Goal: Transaction & Acquisition: Obtain resource

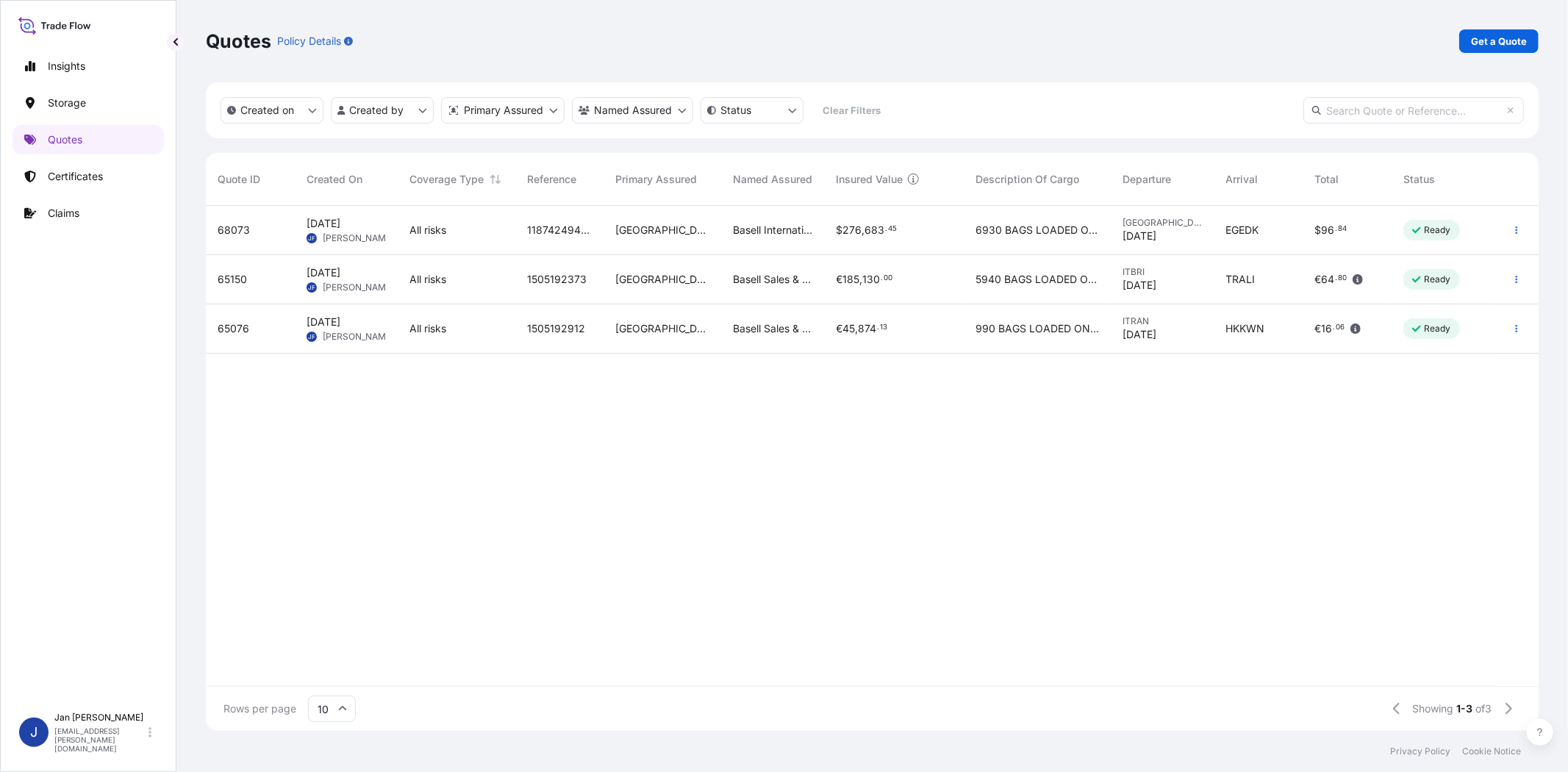
scroll to position [520, 1320]
click at [1497, 40] on p "Get a Quote" at bounding box center [1498, 41] width 56 height 15
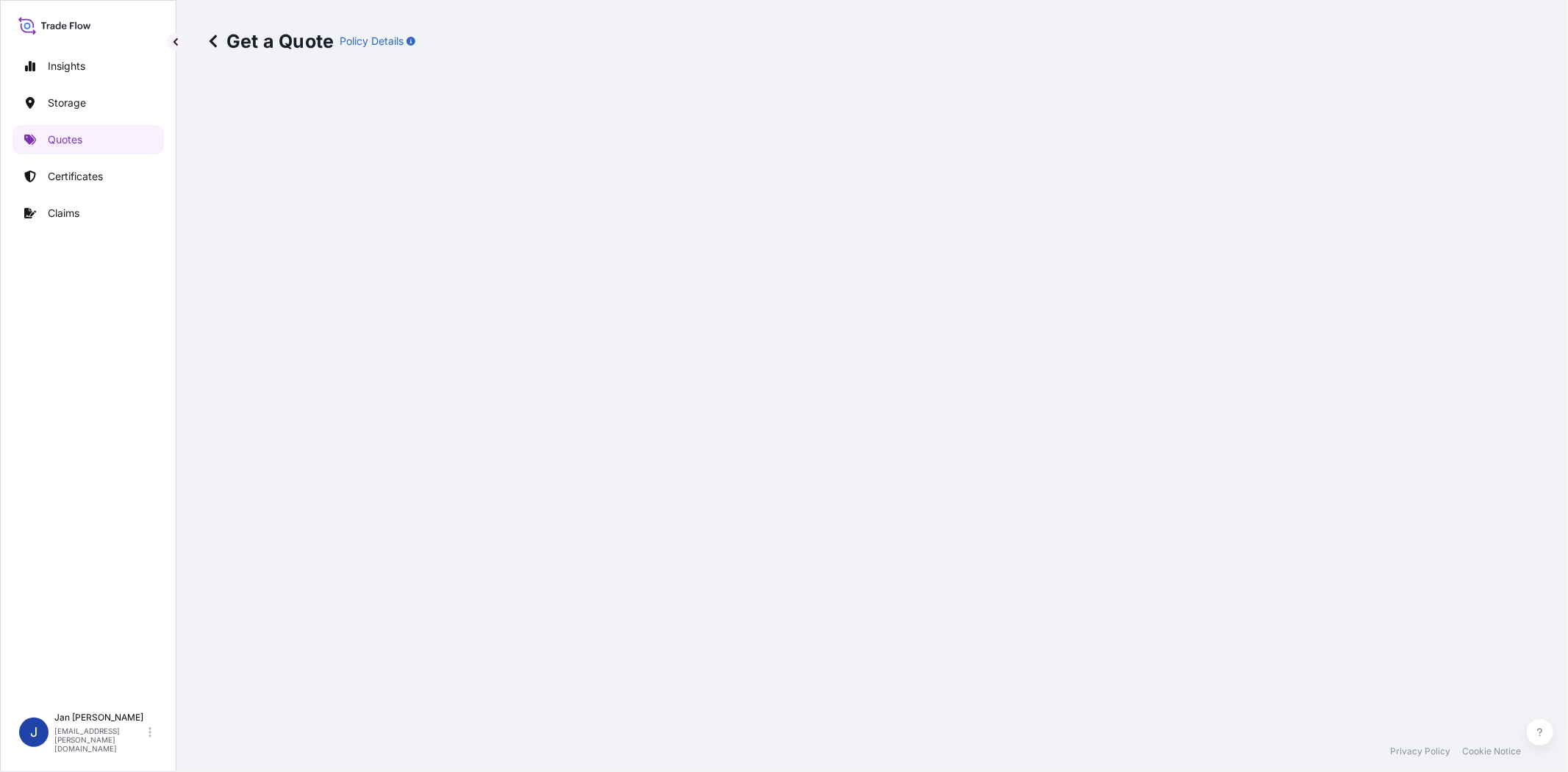
select select "Water"
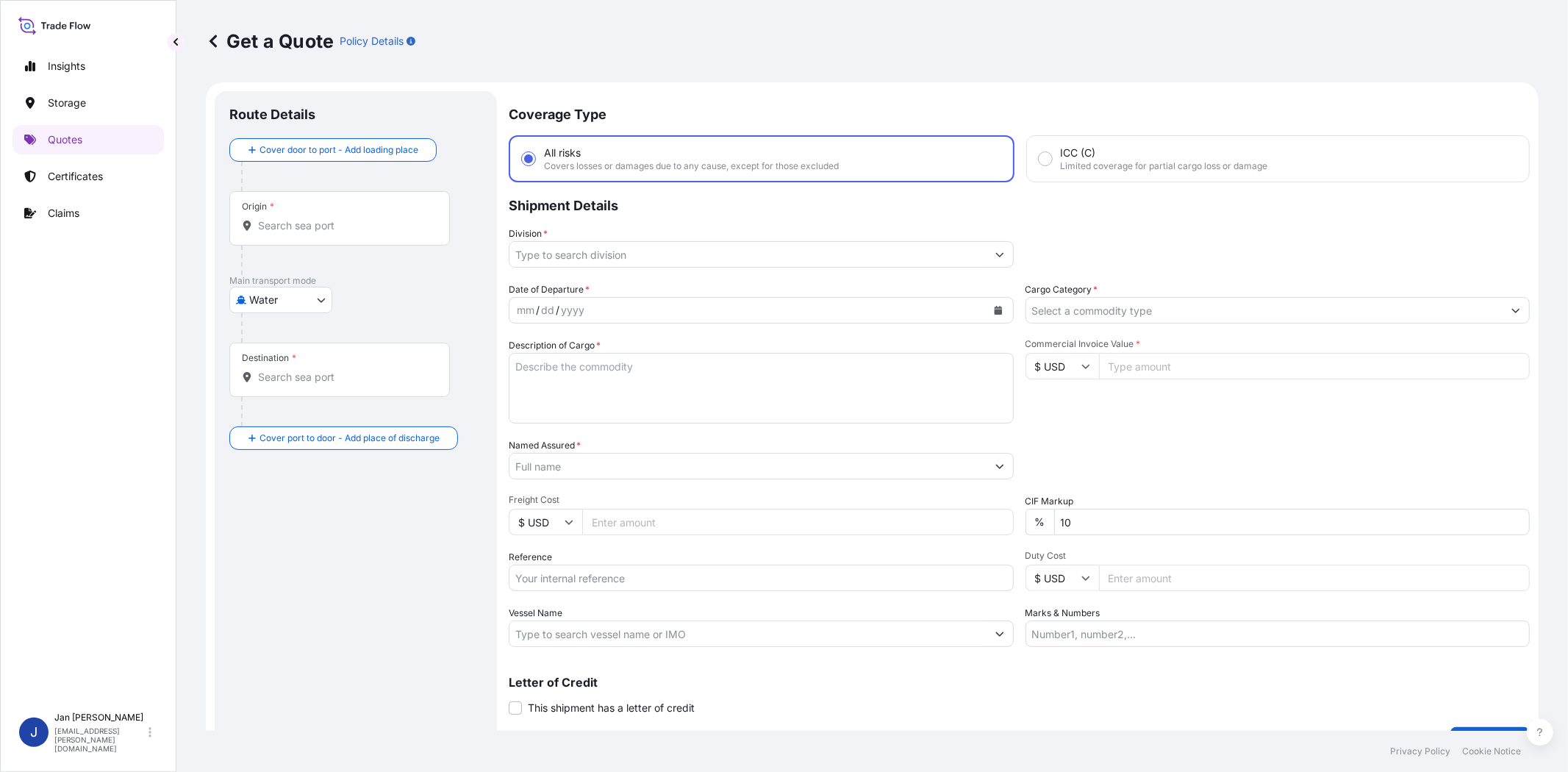
scroll to position [24, 0]
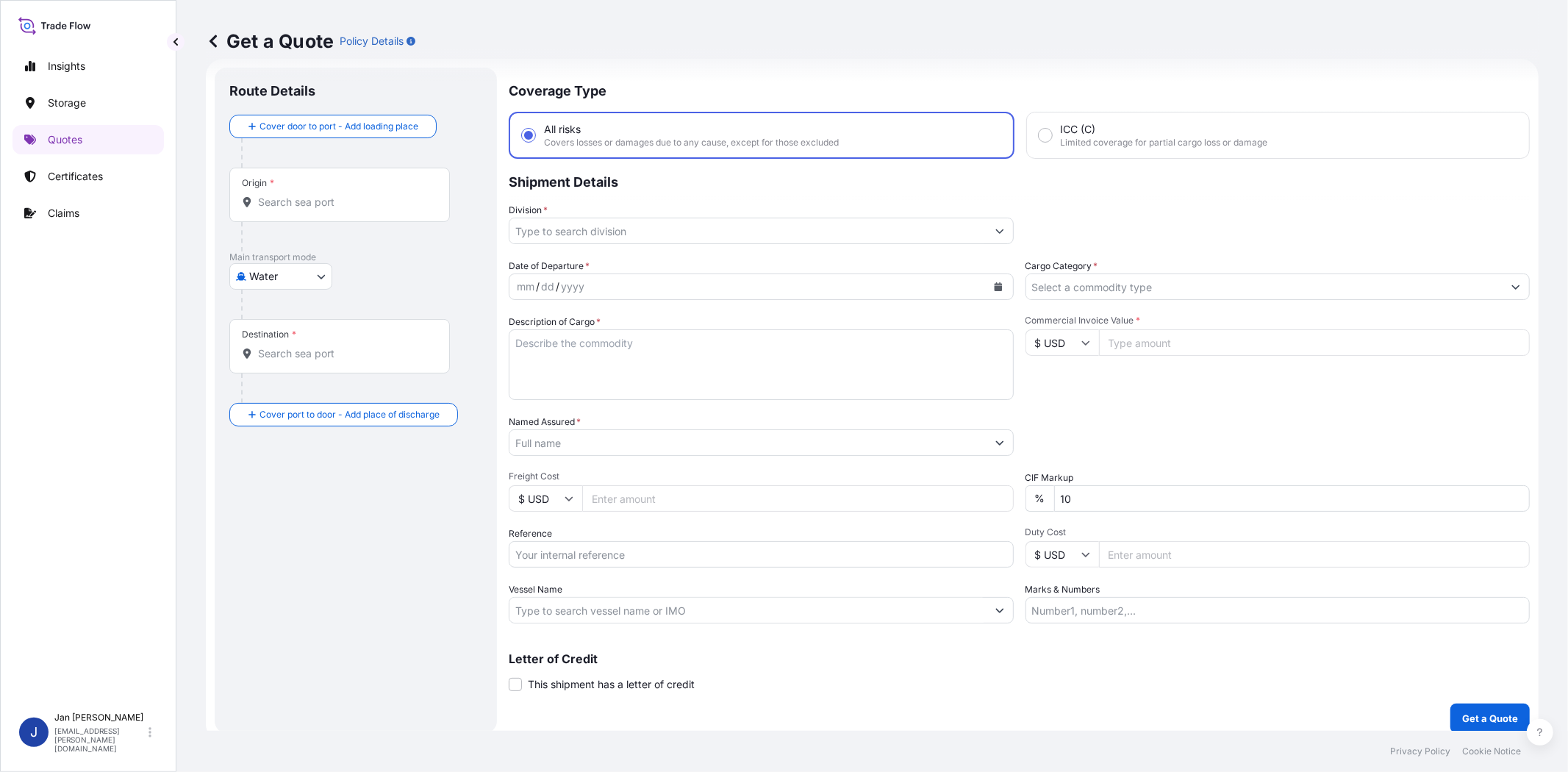
click at [704, 553] on input "Reference" at bounding box center [761, 553] width 505 height 26
paste input "1187440600 // 5013206073 304268876"
type input "1187440600 // 5013206073 304268876"
click at [1059, 340] on input "$ USD" at bounding box center [1062, 342] width 74 height 26
click at [1048, 382] on div "€ EUR" at bounding box center [1056, 381] width 62 height 28
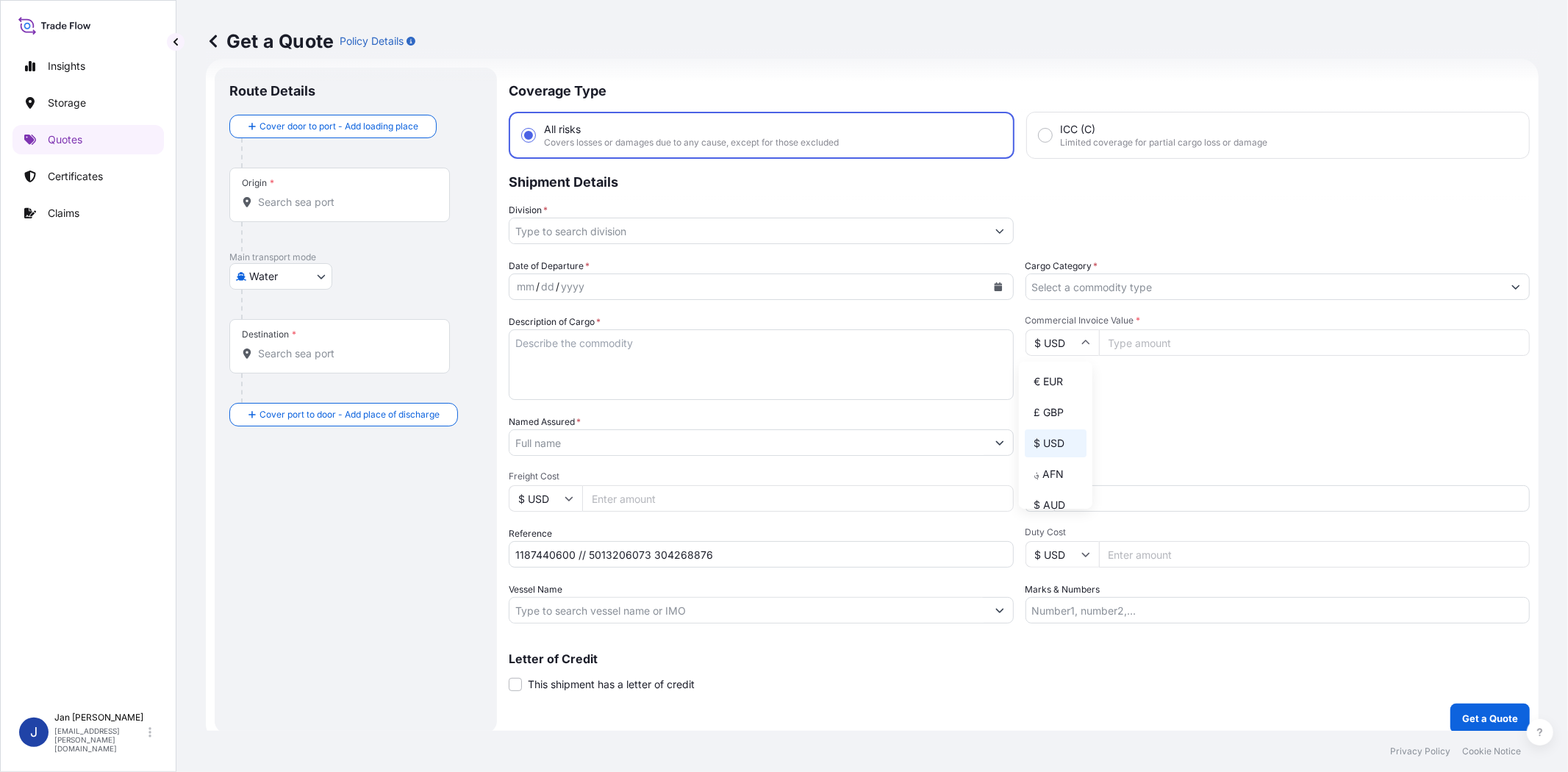
type input "€ EUR"
click at [1145, 336] on input "Commercial Invoice Value *" at bounding box center [1315, 342] width 432 height 26
type input "23226.55"
click at [1136, 287] on input "Cargo Category *" at bounding box center [1265, 286] width 477 height 26
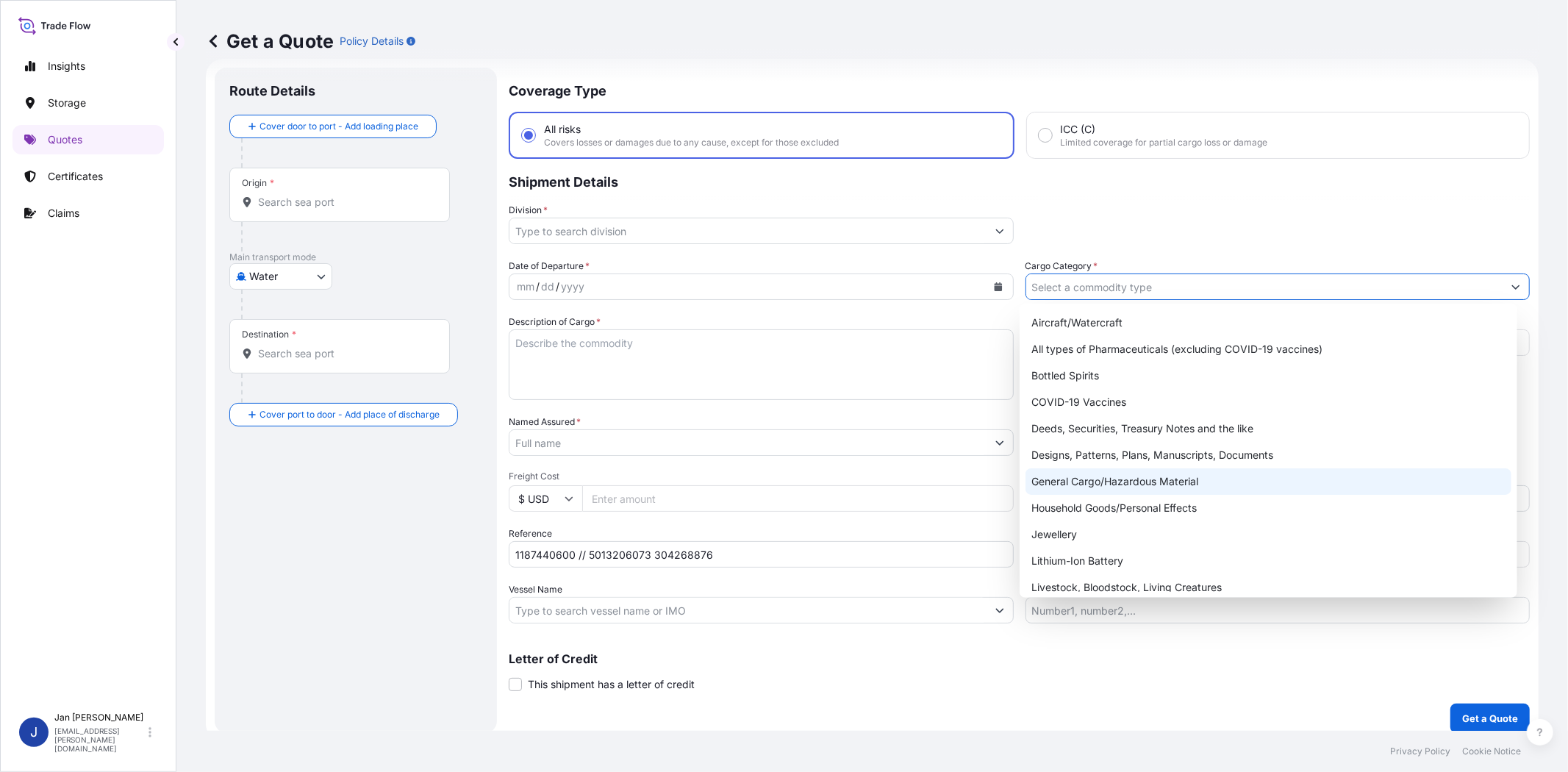
click at [1141, 474] on div "General Cargo/Hazardous Material" at bounding box center [1268, 481] width 485 height 26
type input "General Cargo/Hazardous Material"
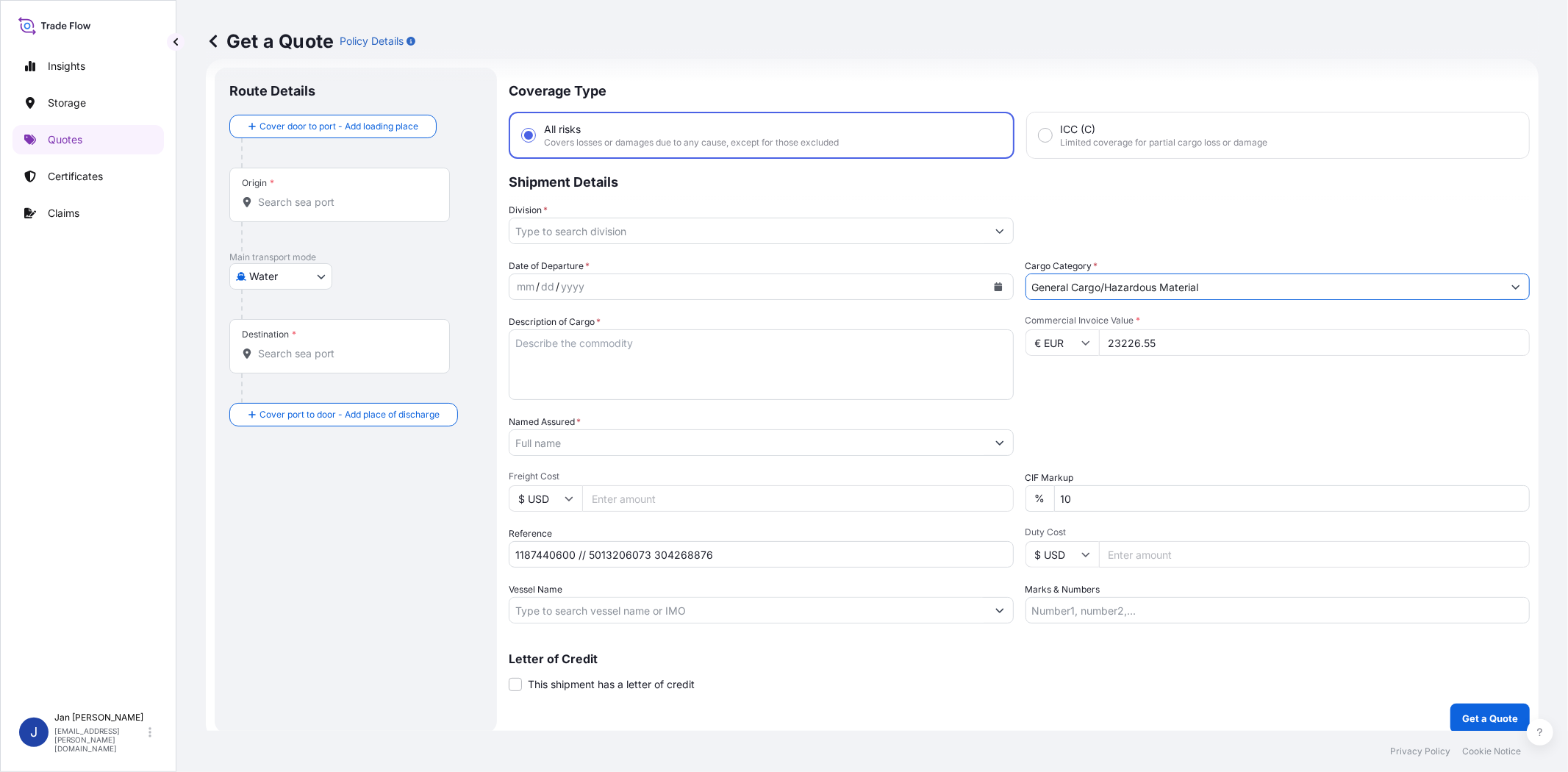
click at [804, 230] on input "Division *" at bounding box center [748, 230] width 477 height 26
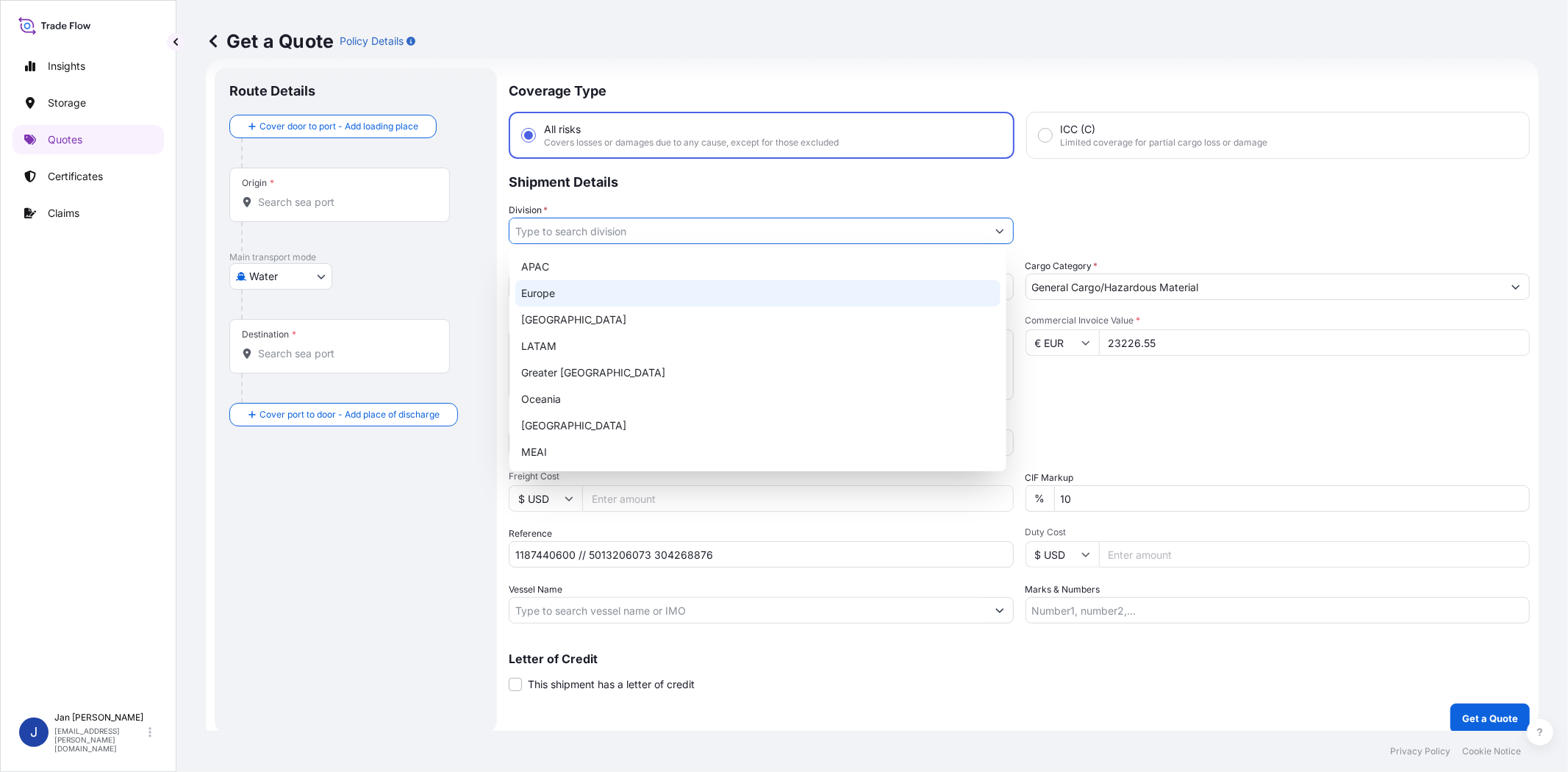
click at [744, 299] on div "Europe" at bounding box center [758, 293] width 485 height 26
type input "Europe"
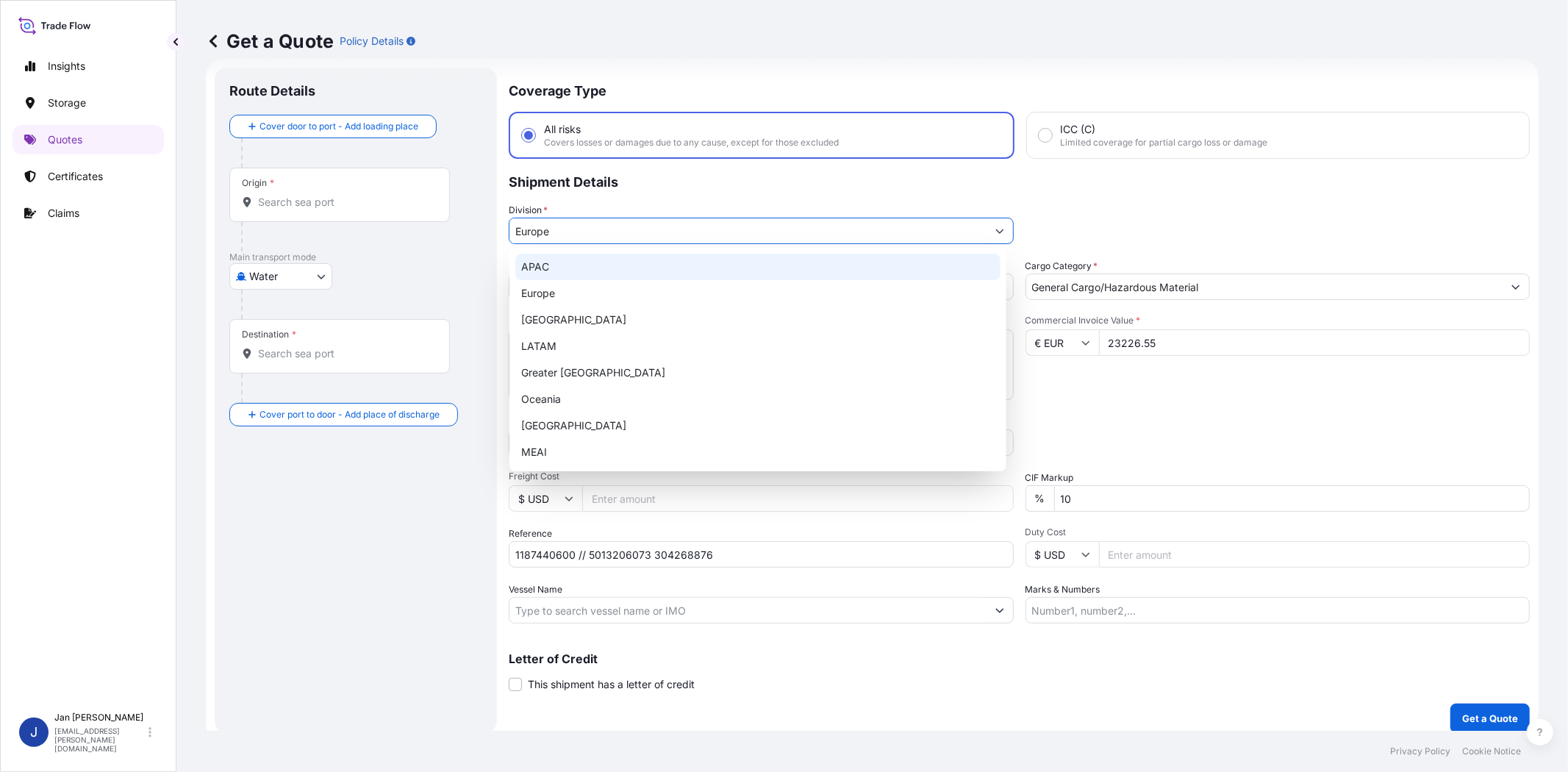
click at [1096, 199] on p "Shipment Details" at bounding box center [1018, 181] width 1021 height 44
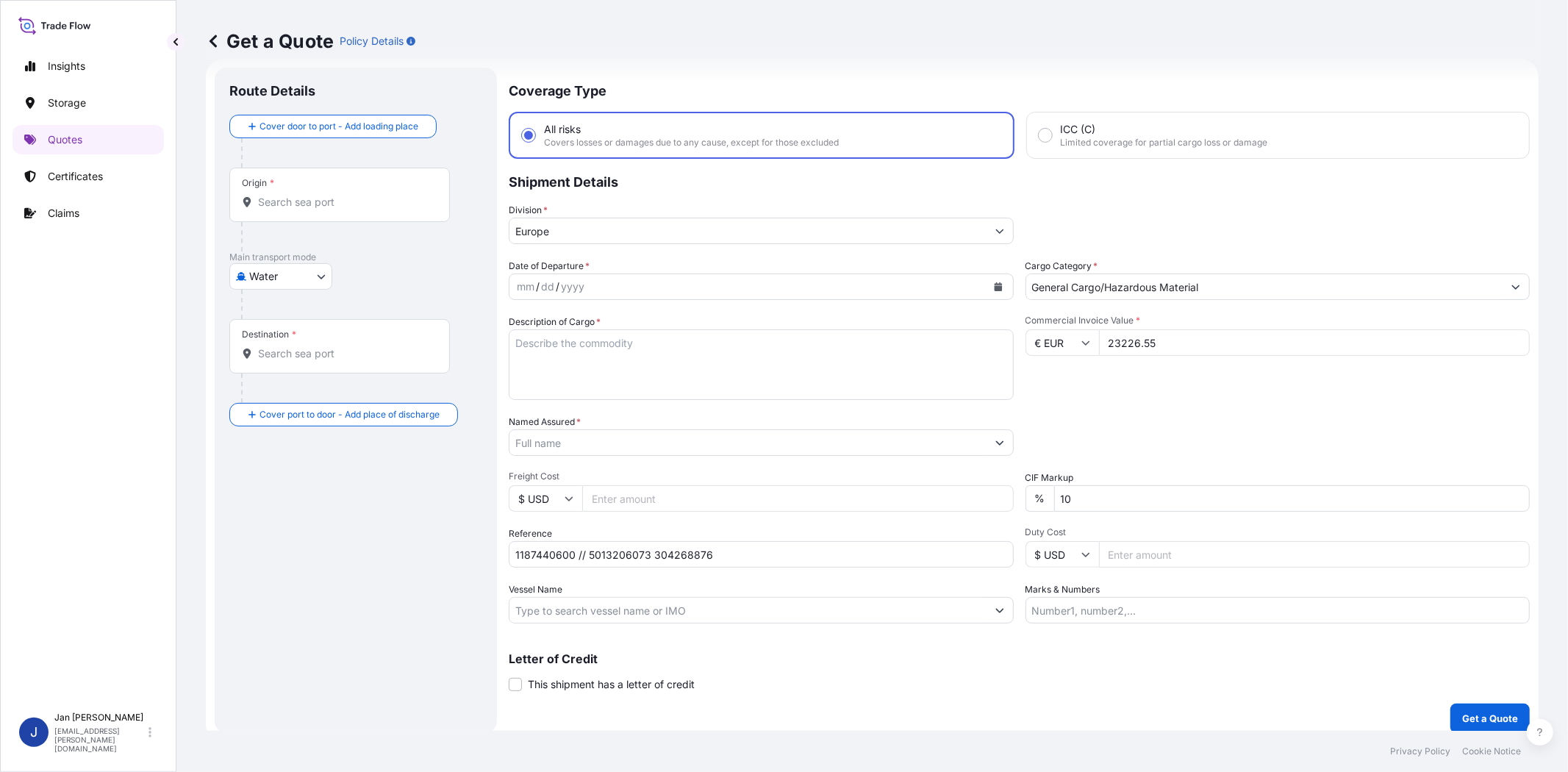
click at [995, 287] on icon "Calendar" at bounding box center [998, 286] width 8 height 9
click at [560, 465] on div "22" at bounding box center [561, 464] width 26 height 26
click at [947, 435] on input "Named Assured *" at bounding box center [748, 442] width 477 height 26
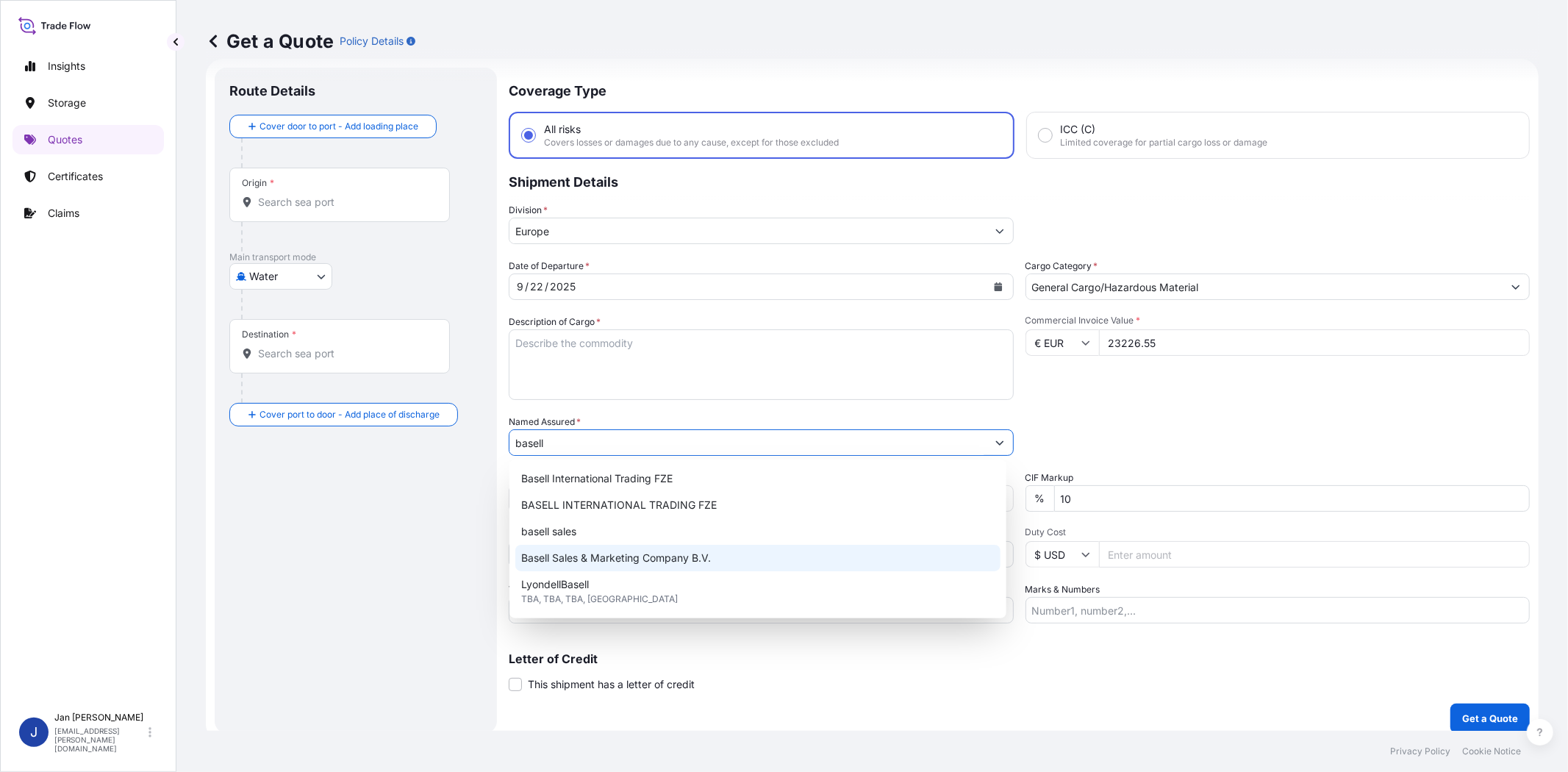
click at [637, 566] on div "Basell Sales & Marketing Company B.V." at bounding box center [758, 557] width 485 height 26
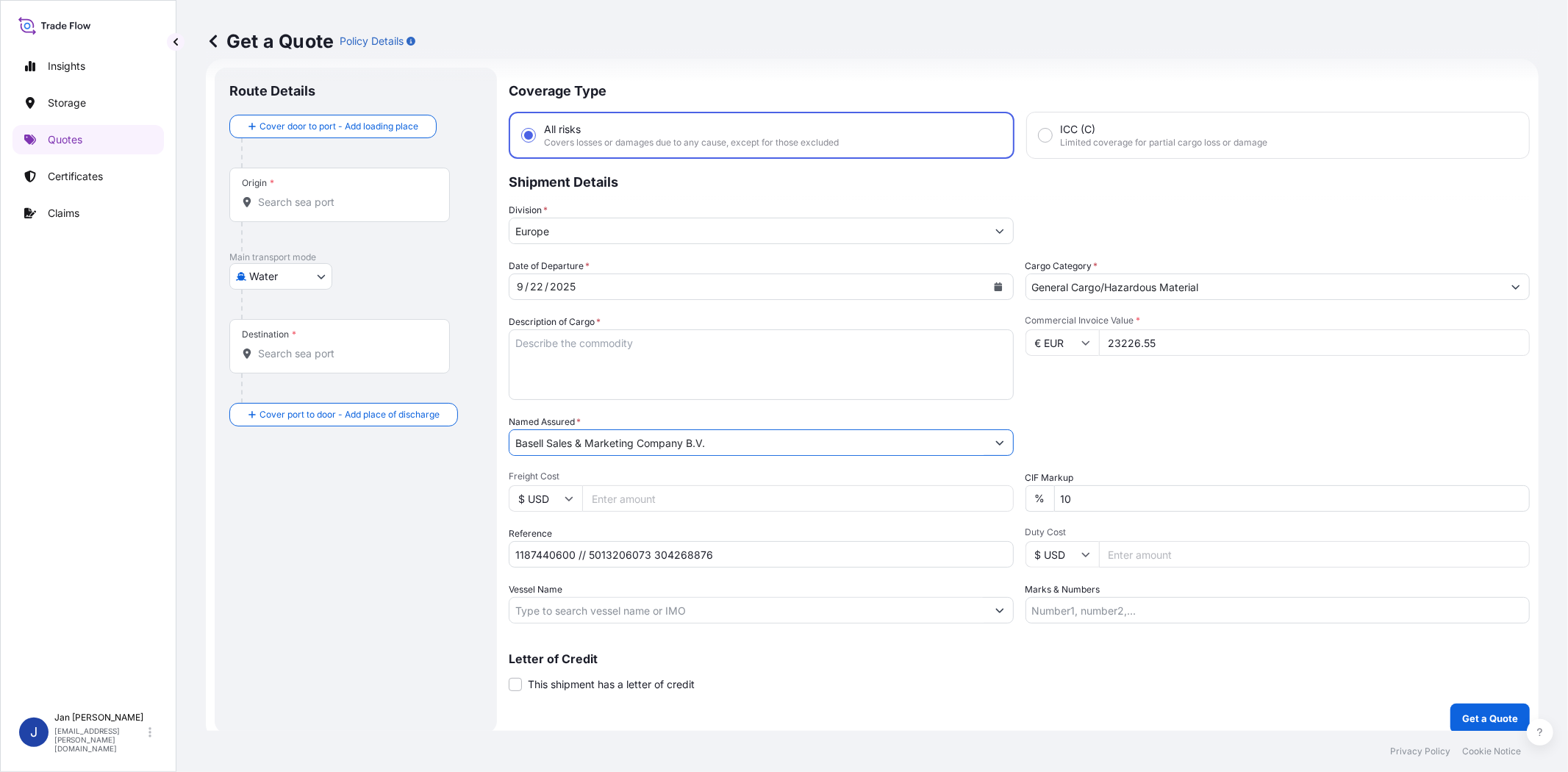
type input "Basell Sales & Marketing Company B.V."
click at [1150, 402] on div "Date of Departure * [DATE] Cargo Category * General Cargo/Hazardous Material De…" at bounding box center [1018, 441] width 1021 height 364
click at [615, 610] on input "Vessel Name" at bounding box center [748, 610] width 477 height 26
paste input "W [GEOGRAPHIC_DATA]"
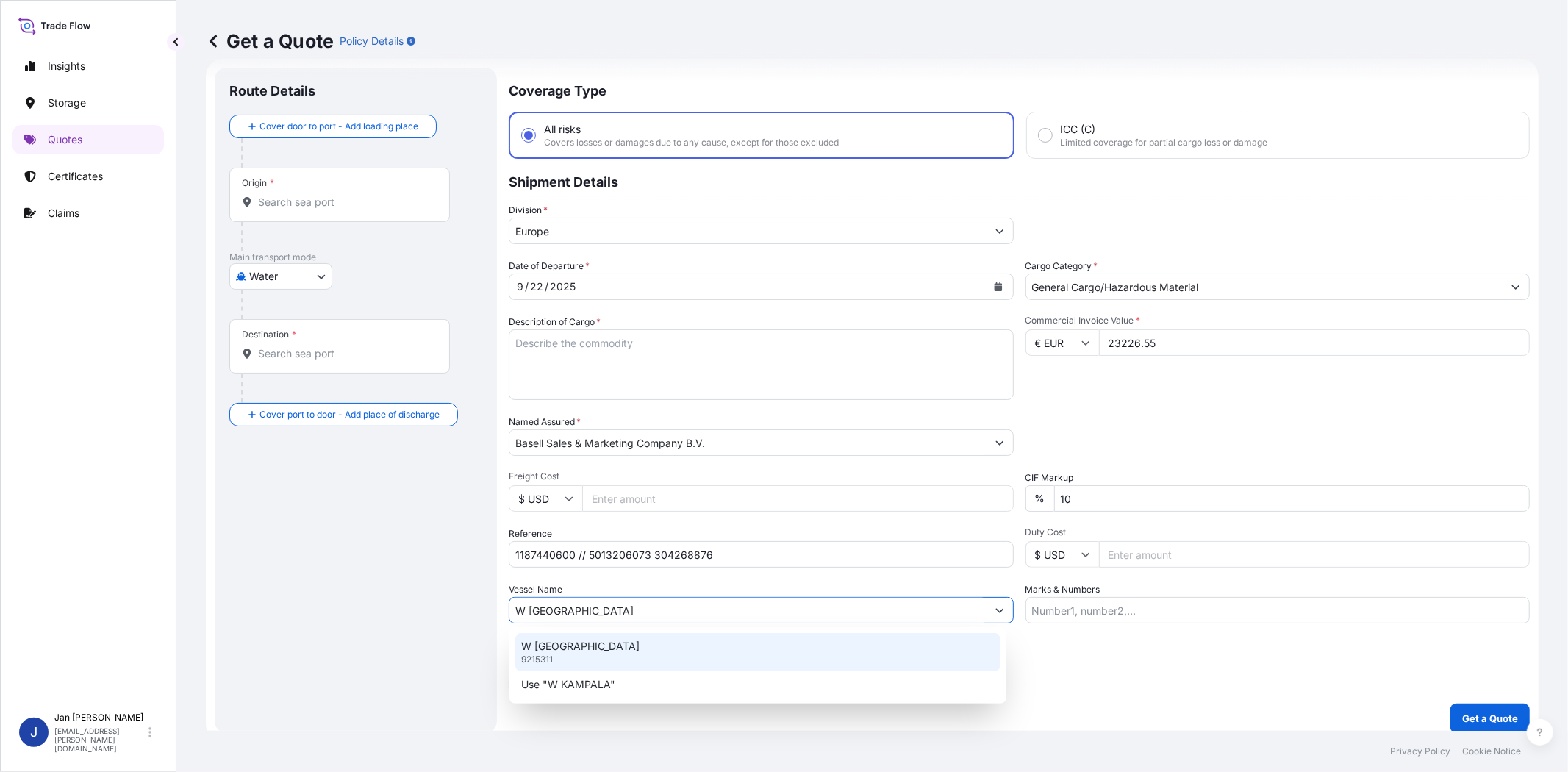
click at [618, 644] on div "W KAMPALA 9215311" at bounding box center [758, 652] width 485 height 38
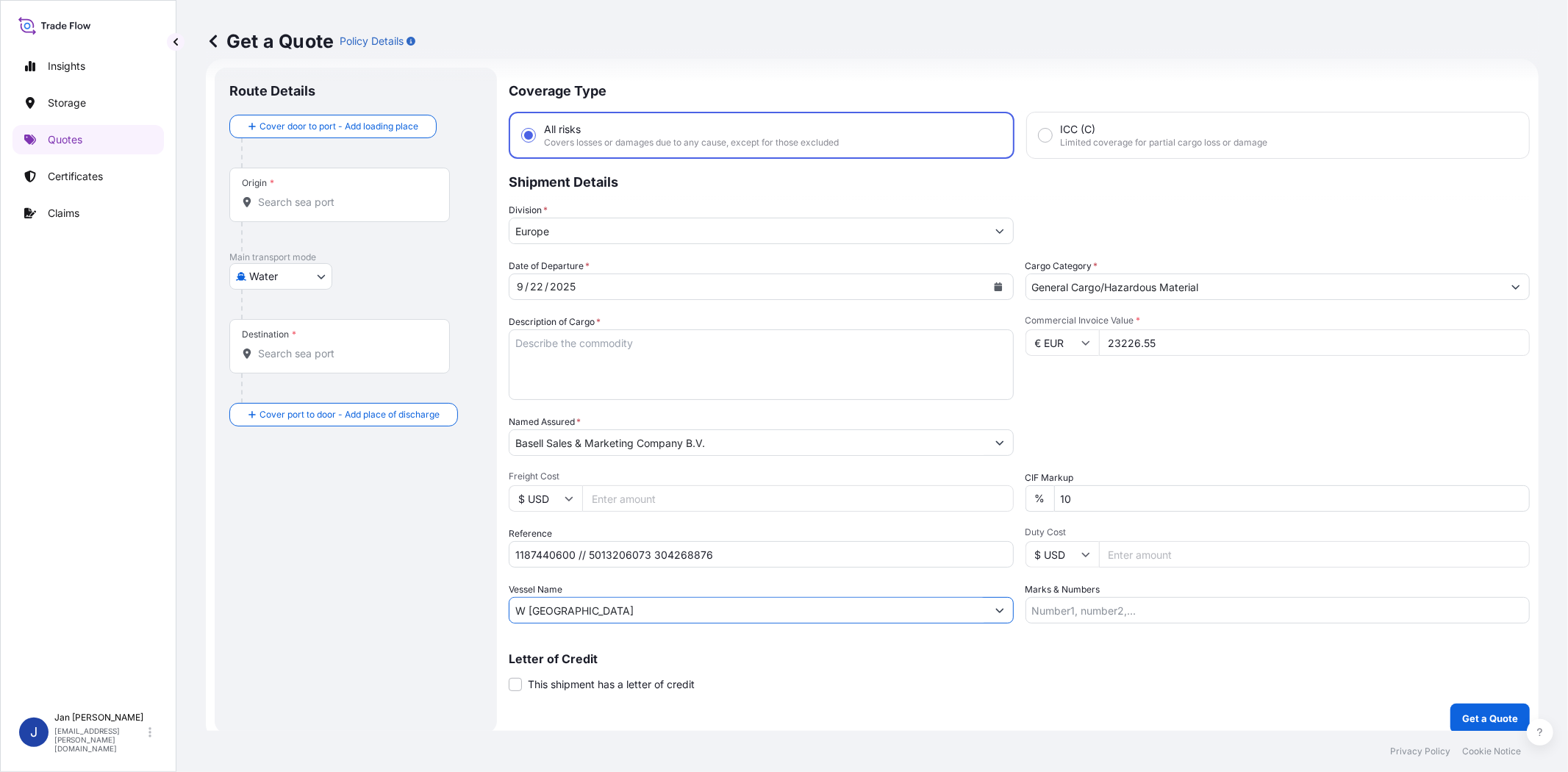
type input "W [GEOGRAPHIC_DATA]"
click at [342, 200] on input "Origin *" at bounding box center [344, 202] width 173 height 15
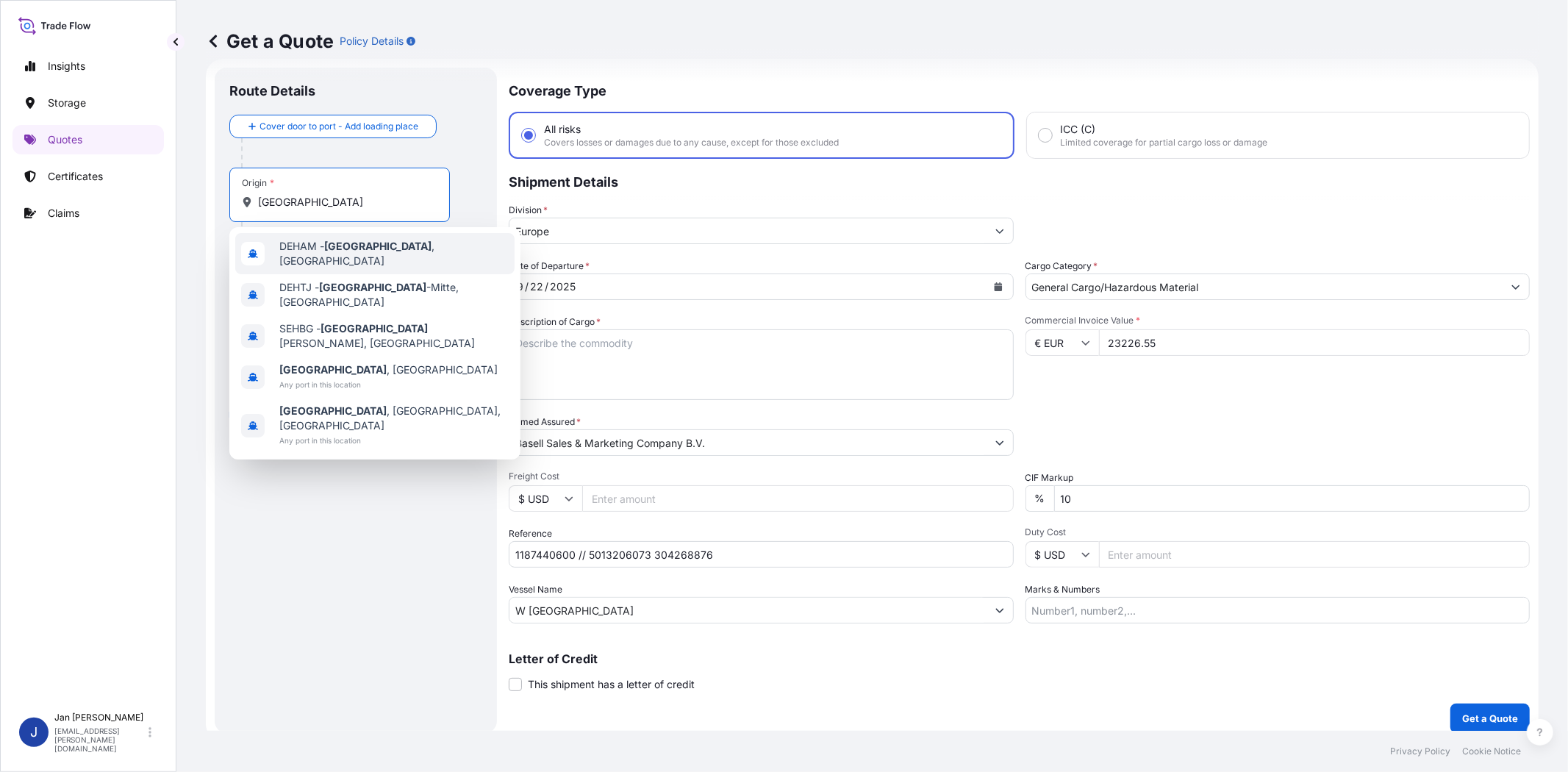
click at [363, 257] on span "DEHAM - [GEOGRAPHIC_DATA] , [GEOGRAPHIC_DATA]" at bounding box center [394, 253] width 230 height 29
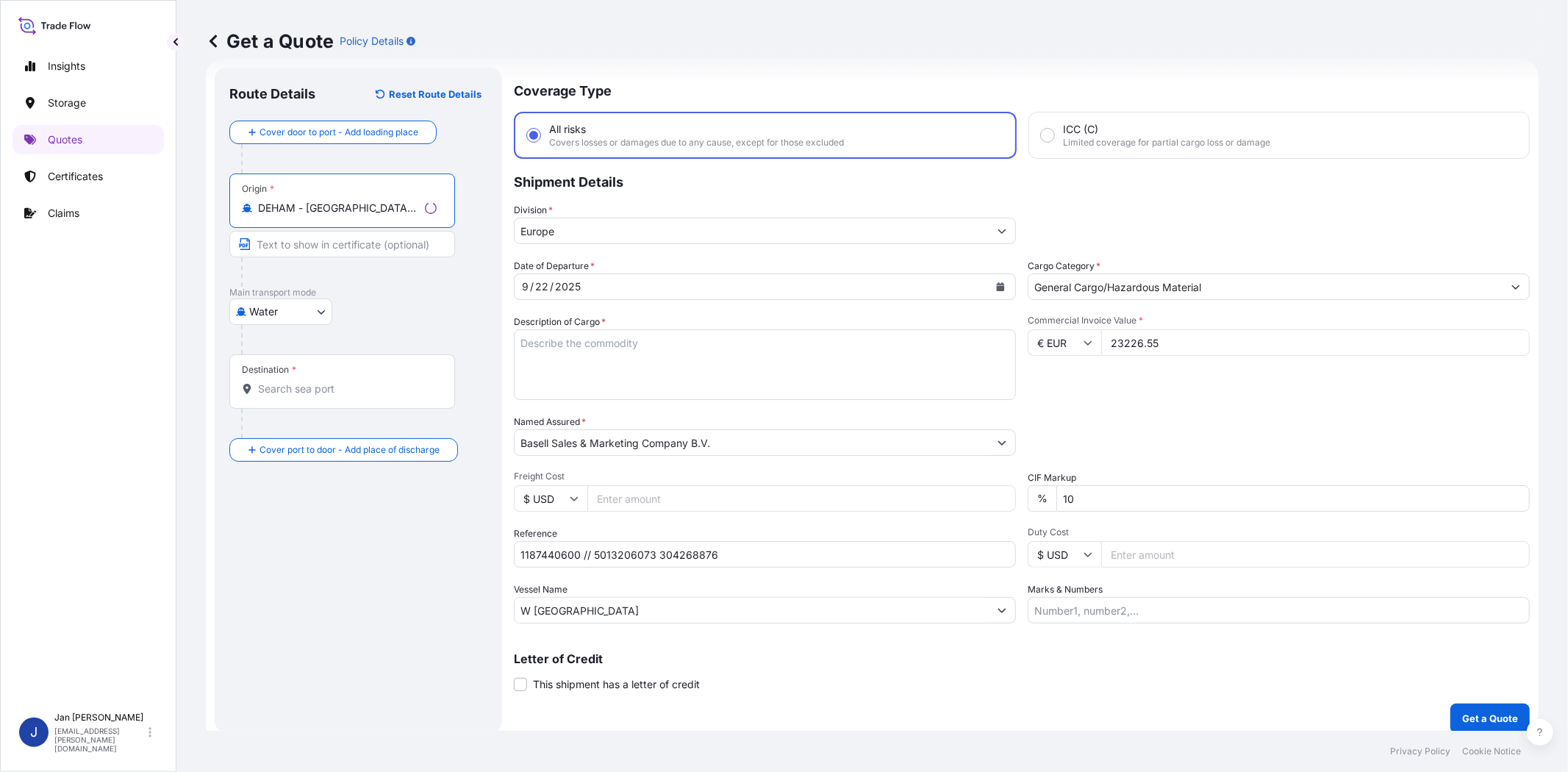
type input "DEHAM - [GEOGRAPHIC_DATA], [GEOGRAPHIC_DATA]"
click at [356, 387] on input "Destination *" at bounding box center [348, 389] width 179 height 15
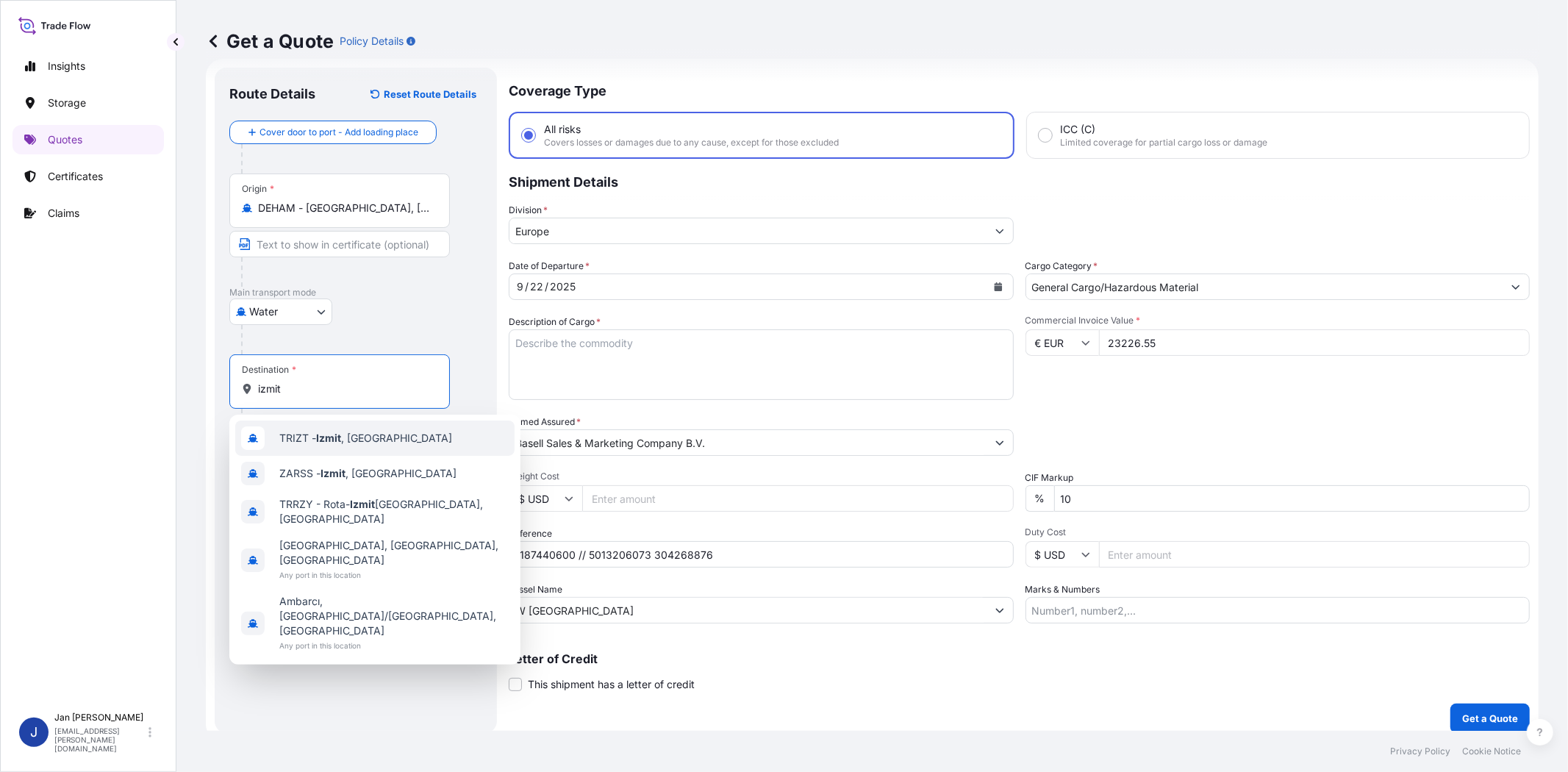
click at [357, 436] on span "TRIZT - [GEOGRAPHIC_DATA] , [GEOGRAPHIC_DATA]" at bounding box center [366, 438] width 173 height 15
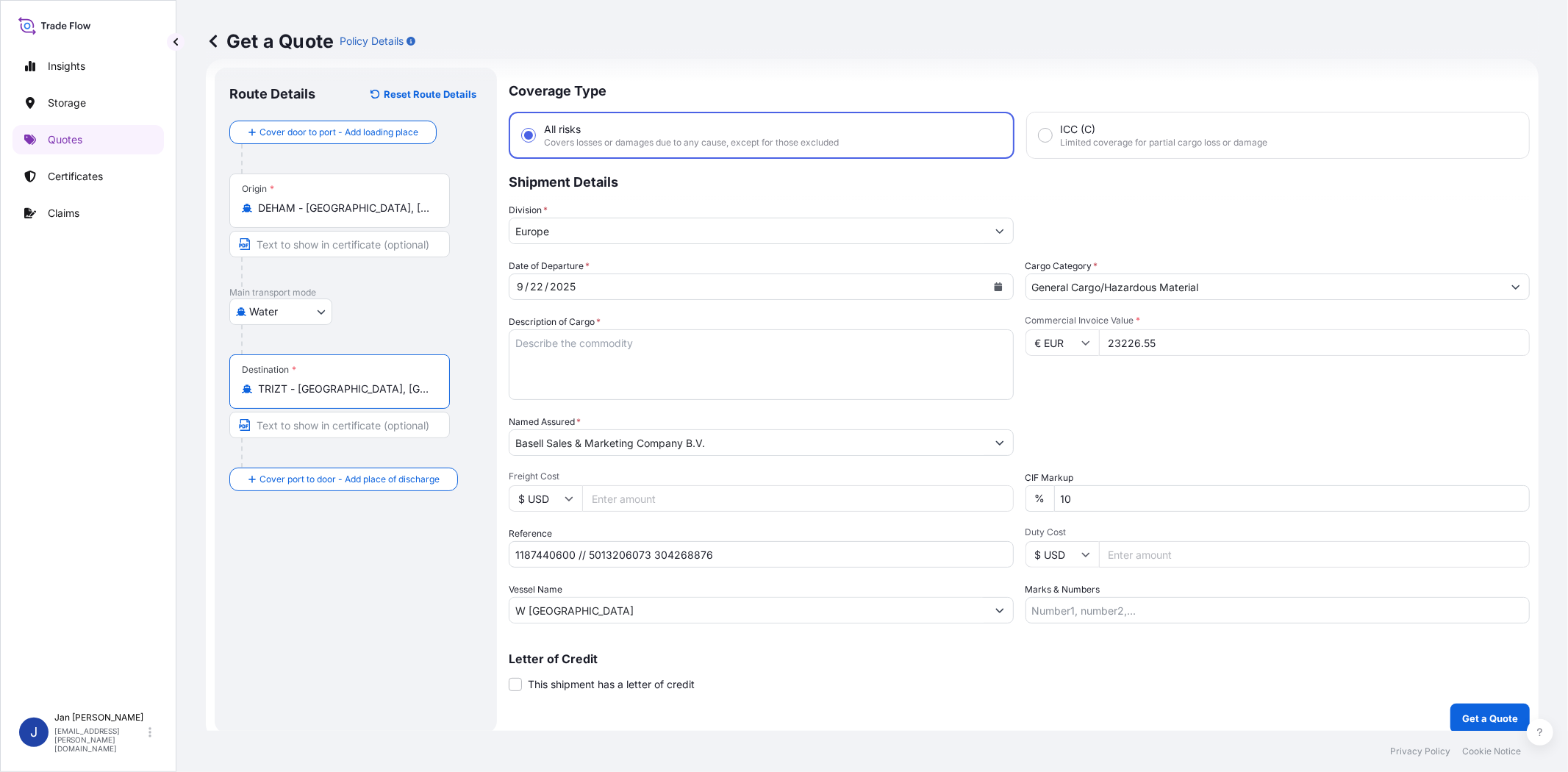
type input "TRIZT - [GEOGRAPHIC_DATA], [GEOGRAPHIC_DATA]"
click at [797, 348] on textarea "Description of Cargo *" at bounding box center [761, 364] width 505 height 70
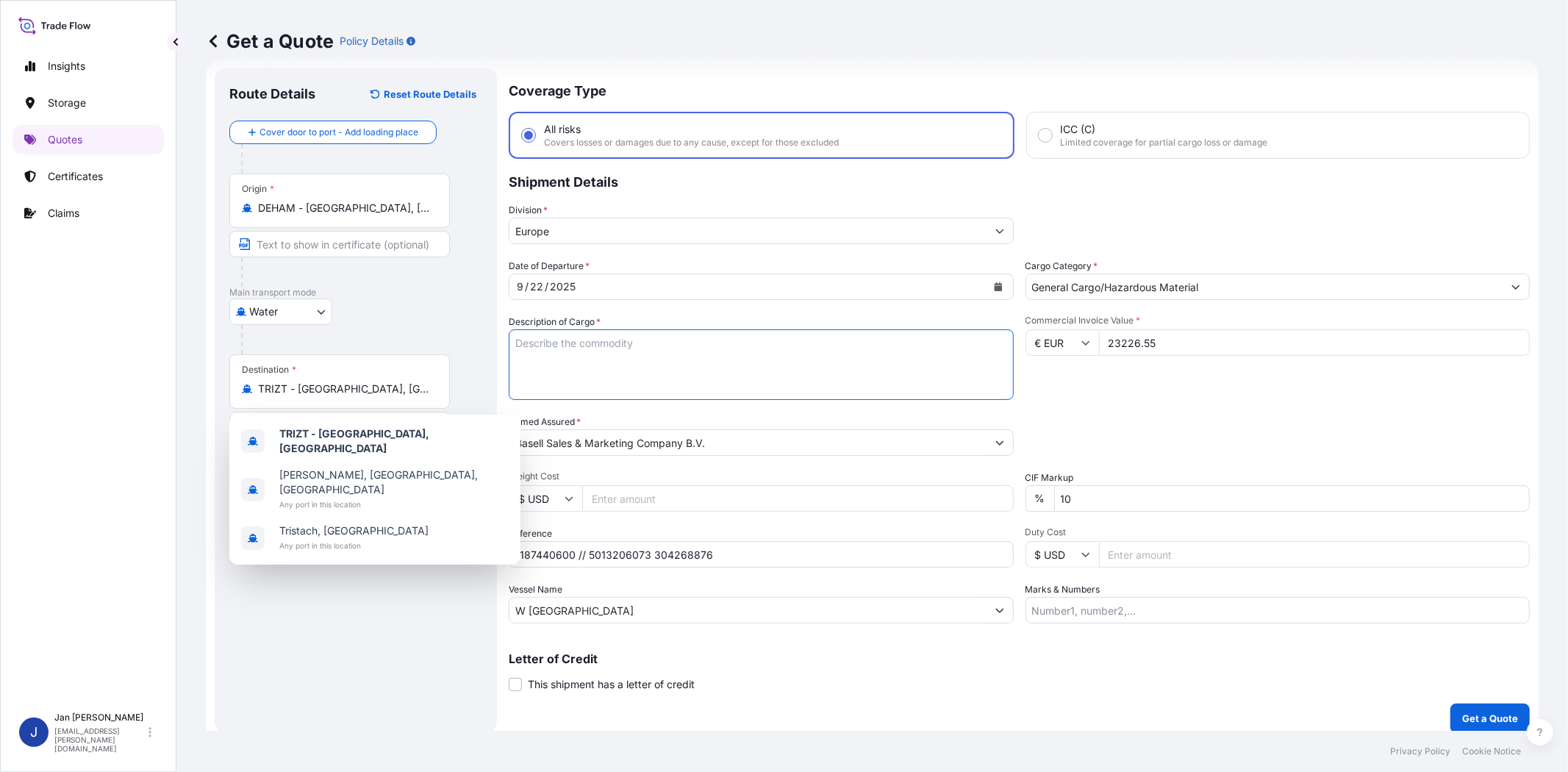
paste textarea "BAGS LOADED ONTO 8 PALLETS LOADED INTO 1 20' CONTAINER(S) HOSTACOM TRC 481P E C…"
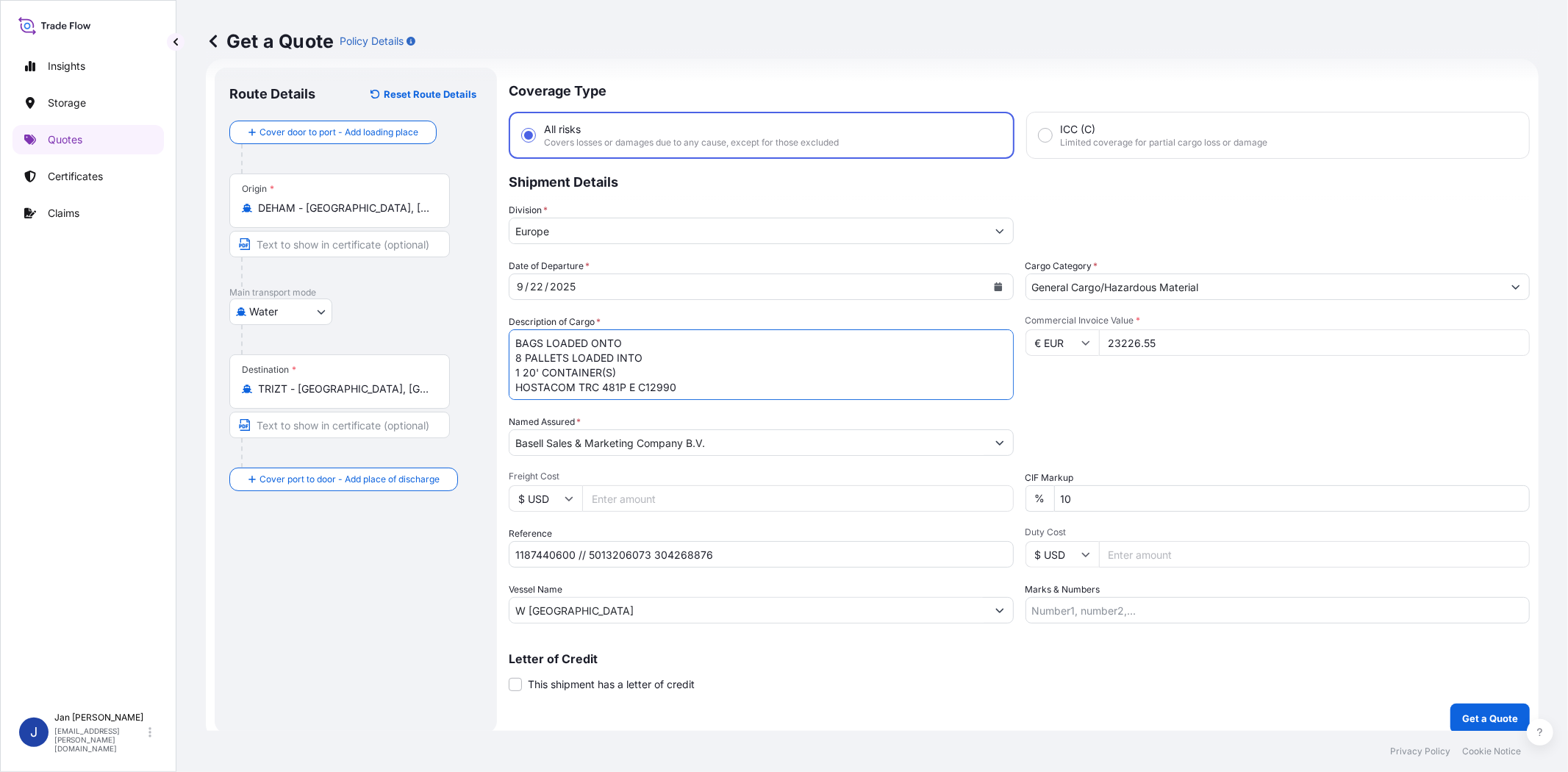
click at [512, 338] on textarea "BAGS LOADED ONTO 8 PALLETS LOADED INTO 1 20' CONTAINER(S) HOSTACOM TRC 481P E C…" at bounding box center [761, 364] width 505 height 70
type textarea "440 BAGS LOADED ONTO 8 PALLETS LOADED INTO 1 20' CONTAINER(S) HOSTACOM TRC 481P…"
click at [1198, 409] on div "Date of Departure * [DATE] Cargo Category * General Cargo/Hazardous Material De…" at bounding box center [1018, 441] width 1021 height 364
click at [1162, 398] on div "Date of Departure * [DATE] Cargo Category * General Cargo/Hazardous Material De…" at bounding box center [1018, 441] width 1021 height 364
click at [1463, 711] on p "Get a Quote" at bounding box center [1490, 718] width 56 height 15
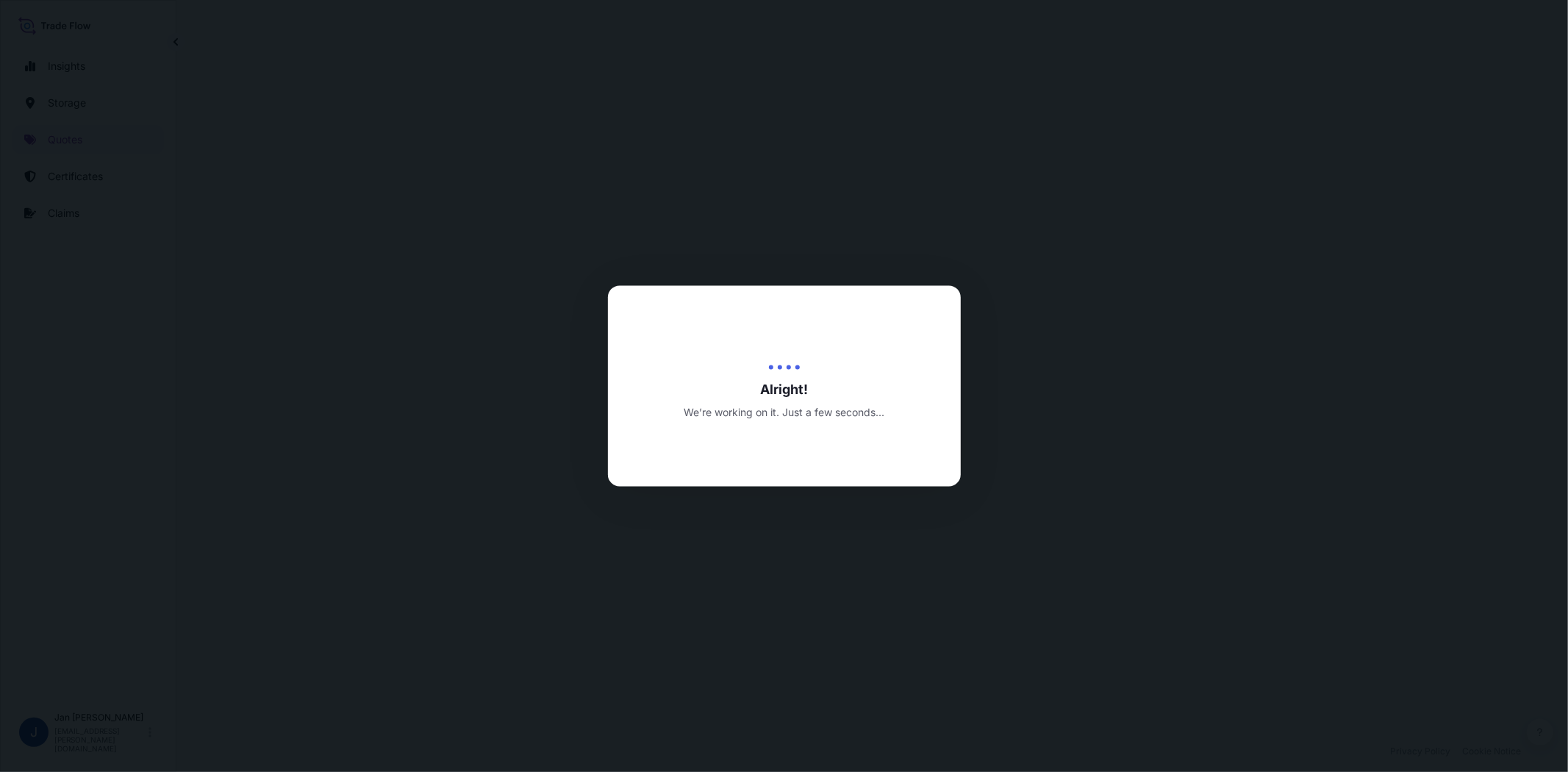
select select "Water"
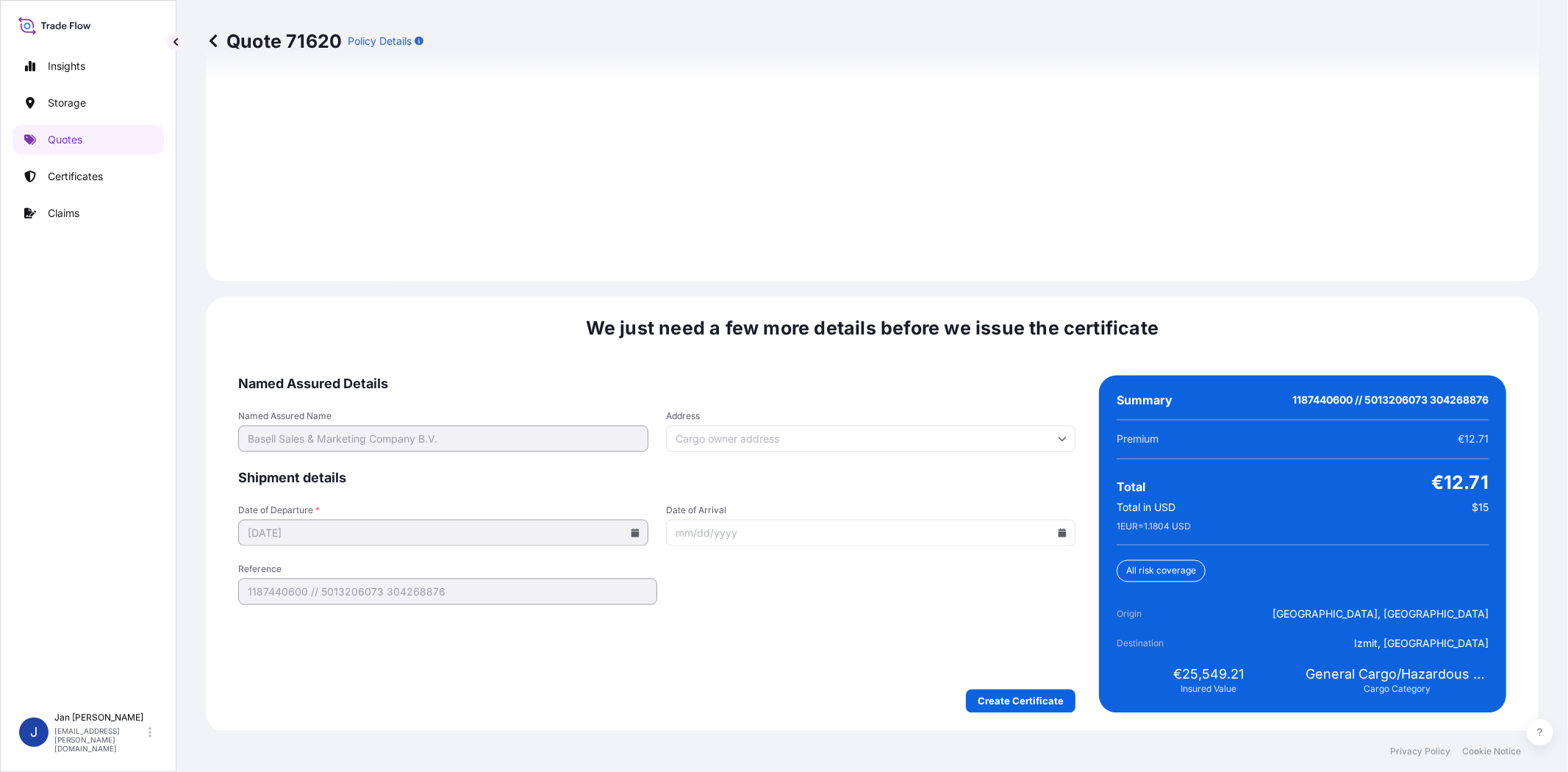
scroll to position [2029, 0]
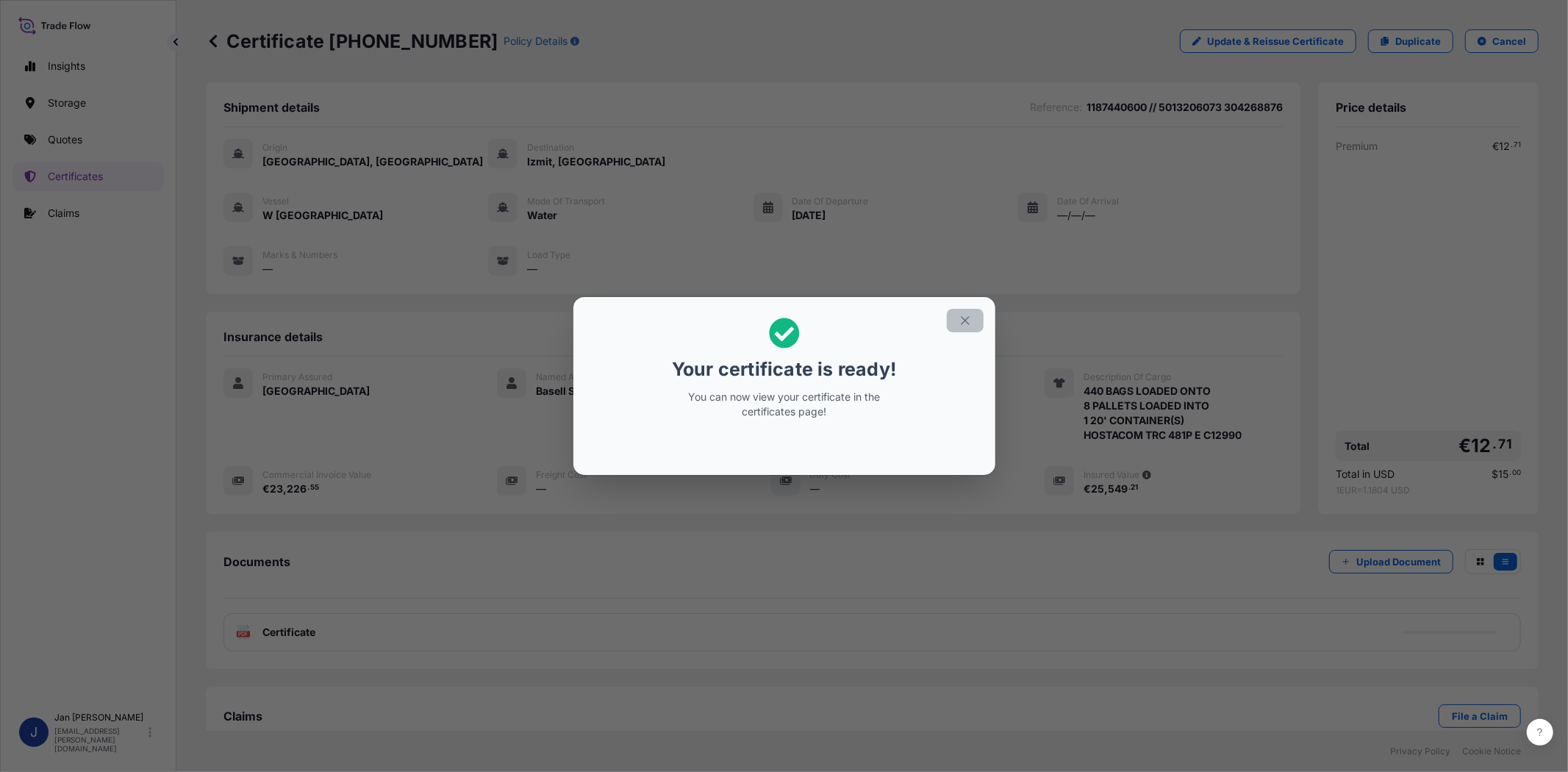
click at [968, 314] on icon "button" at bounding box center [965, 320] width 13 height 13
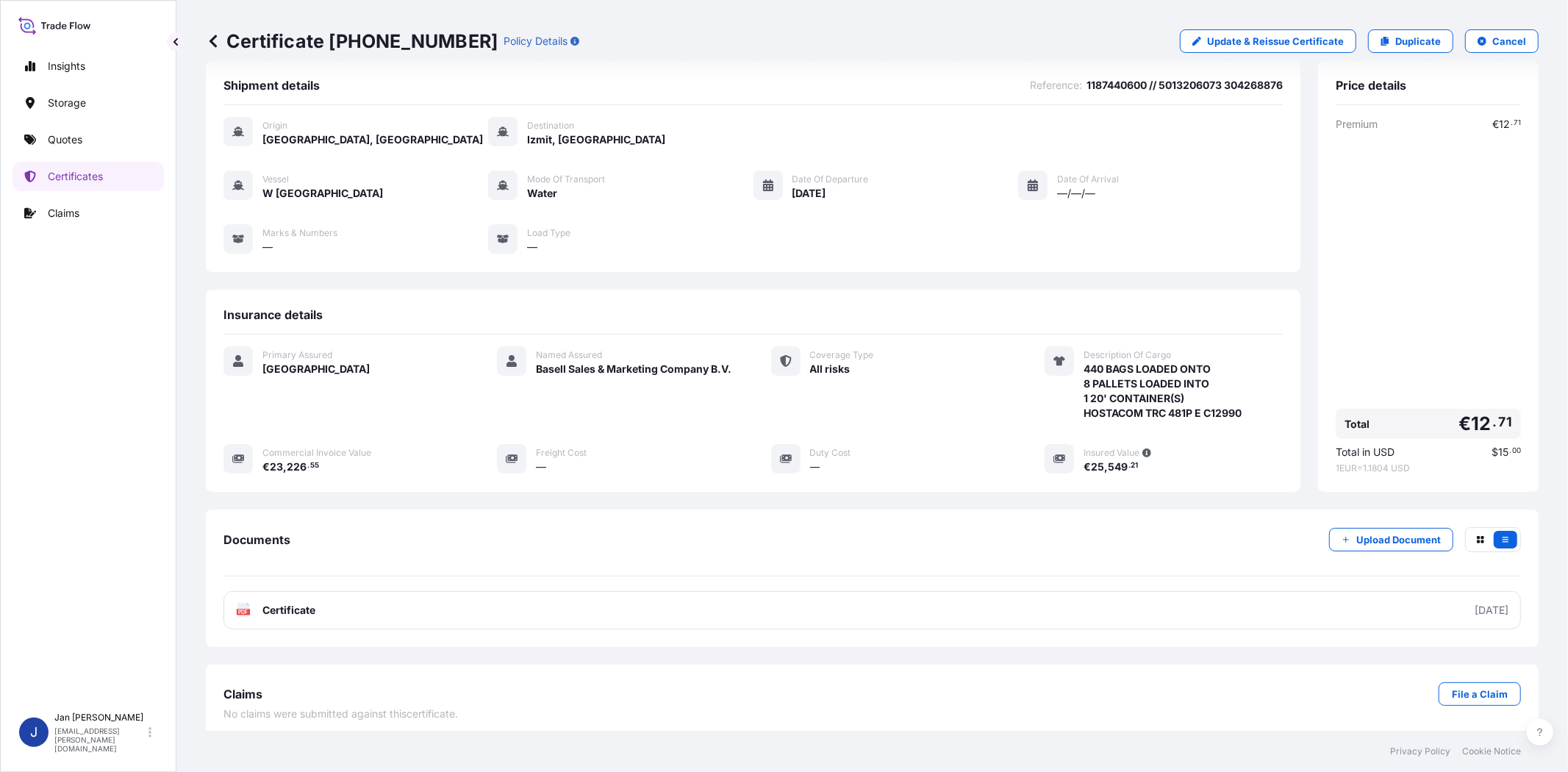
scroll to position [32, 0]
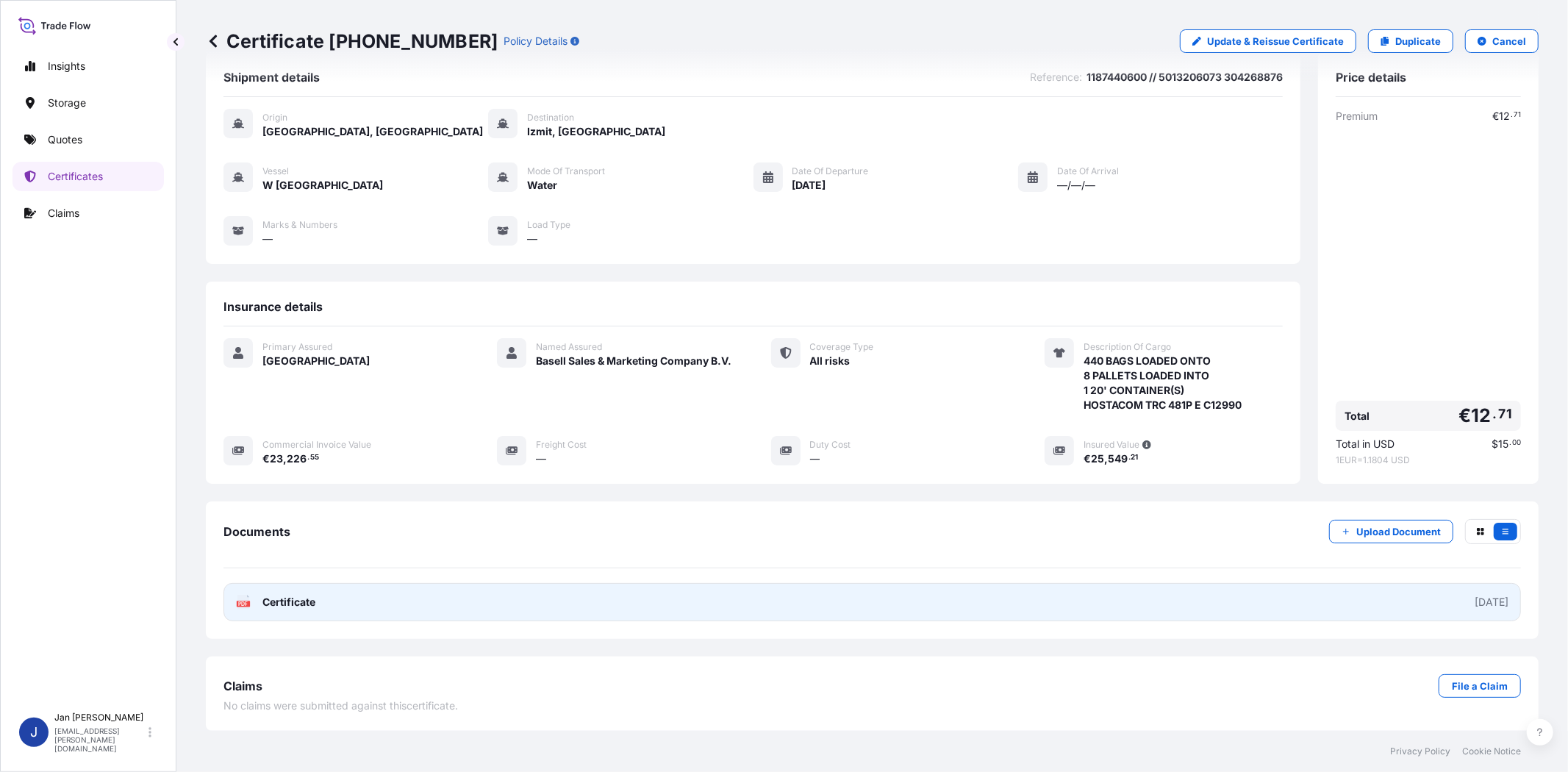
click at [287, 603] on span "Certificate" at bounding box center [288, 602] width 53 height 15
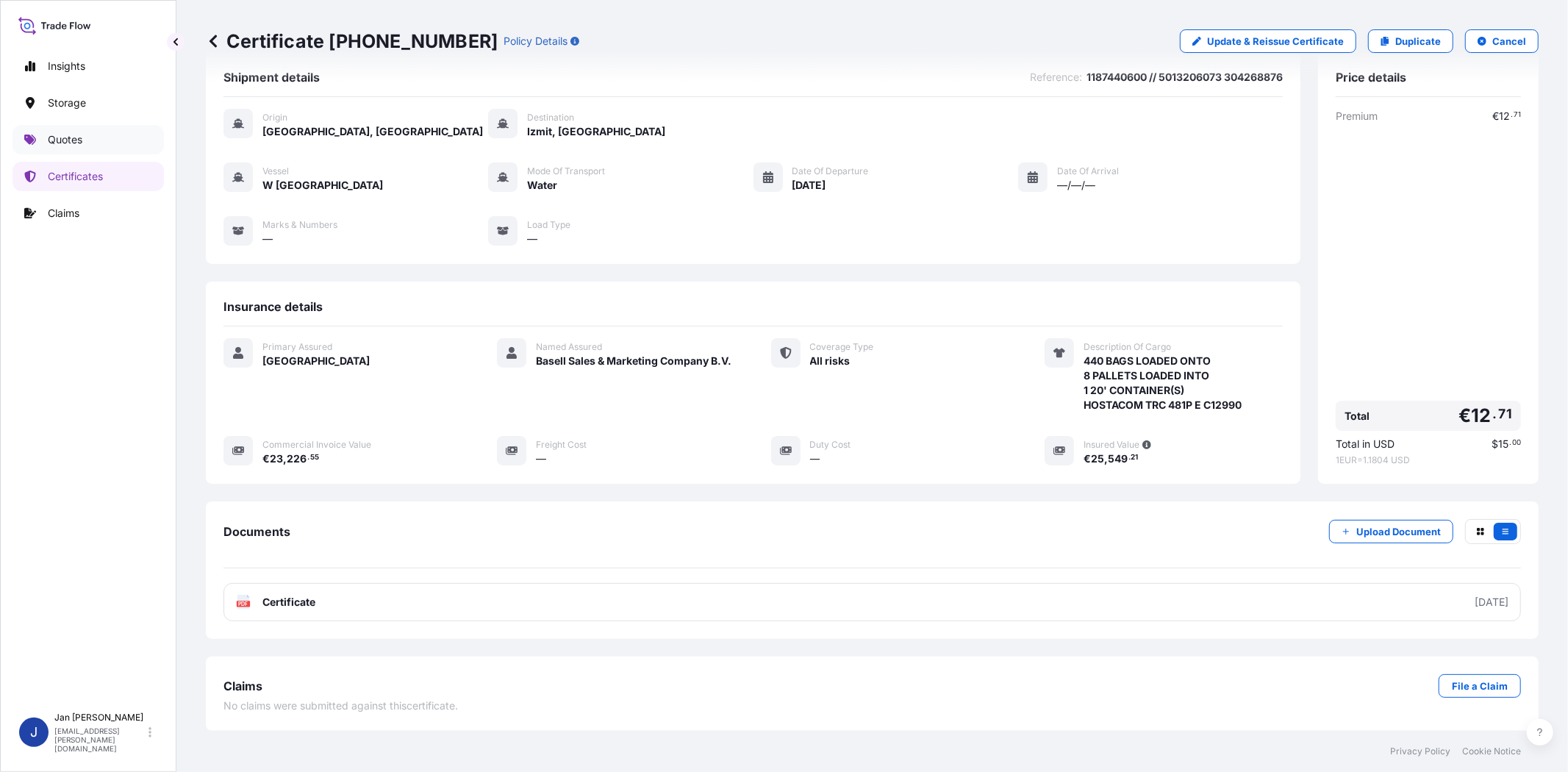
click at [135, 142] on link "Quotes" at bounding box center [88, 139] width 151 height 29
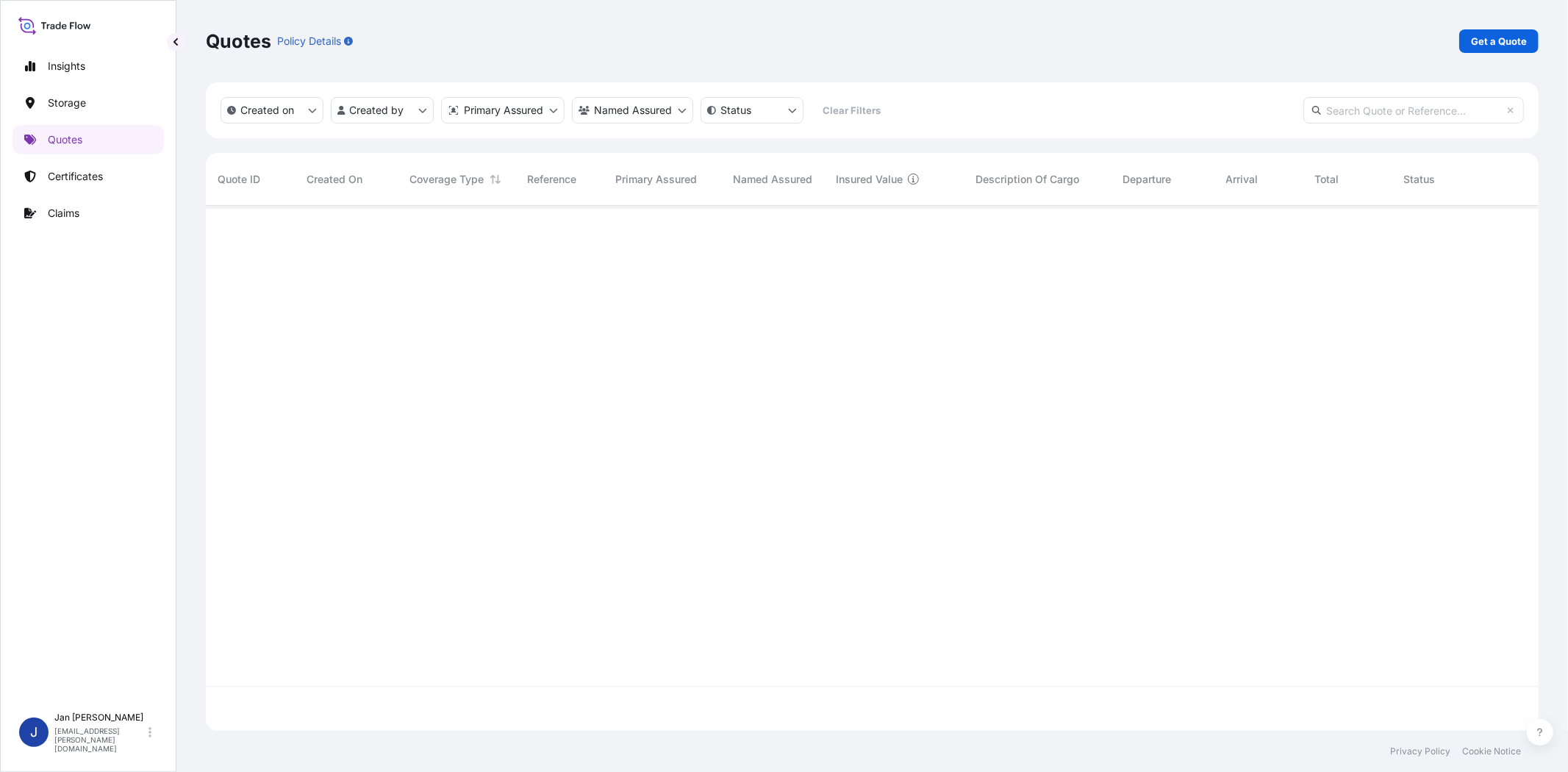
scroll to position [520, 1320]
